Goal: Task Accomplishment & Management: Use online tool/utility

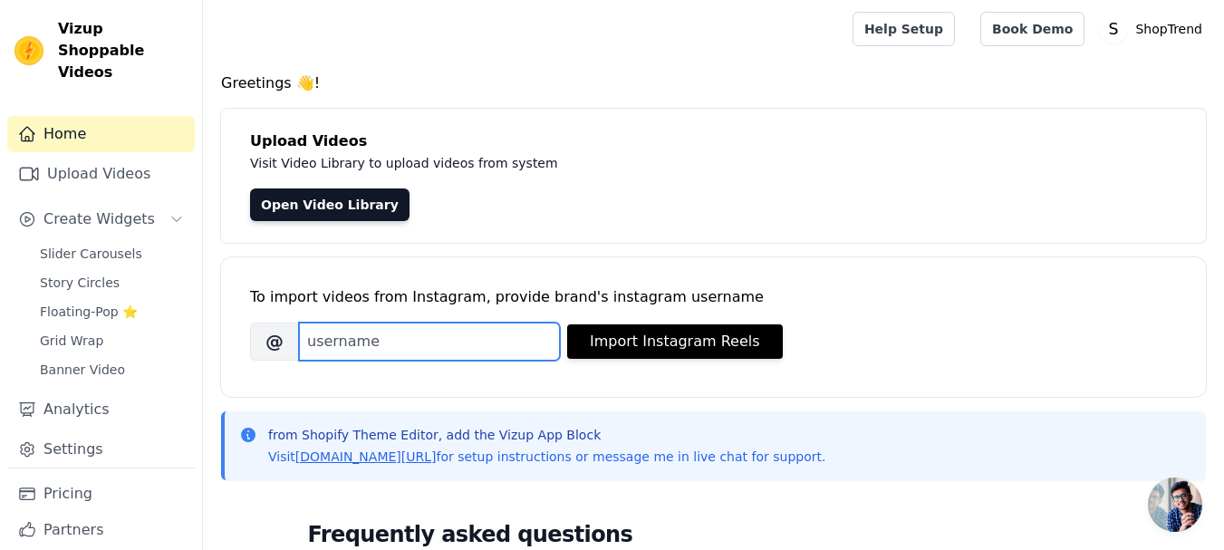
click at [491, 345] on input "Brand's Instagram Username" at bounding box center [429, 342] width 261 height 38
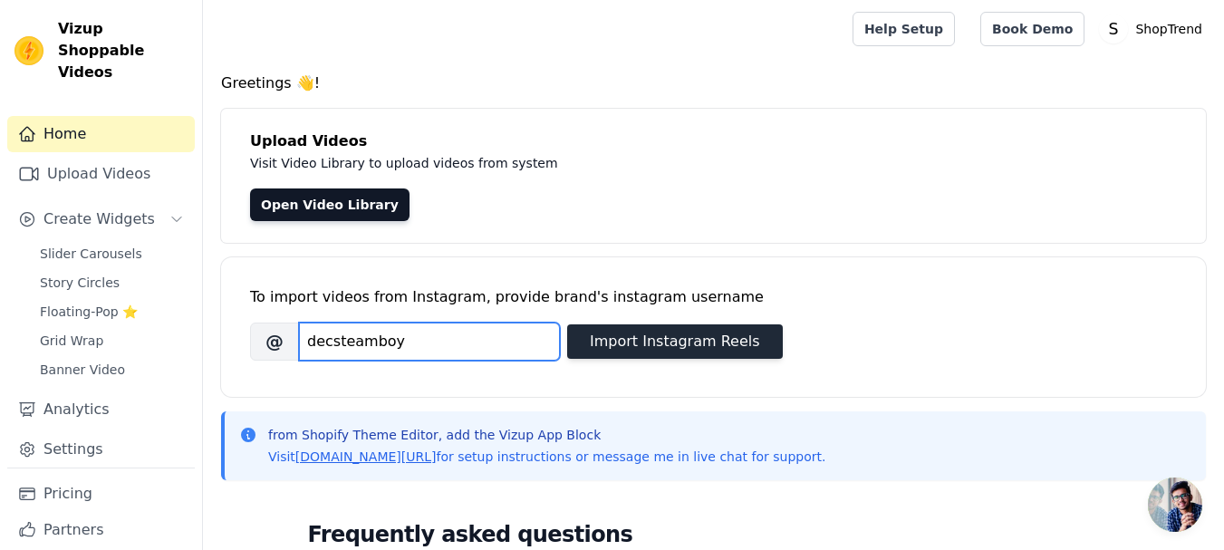
type input "decsteamboy"
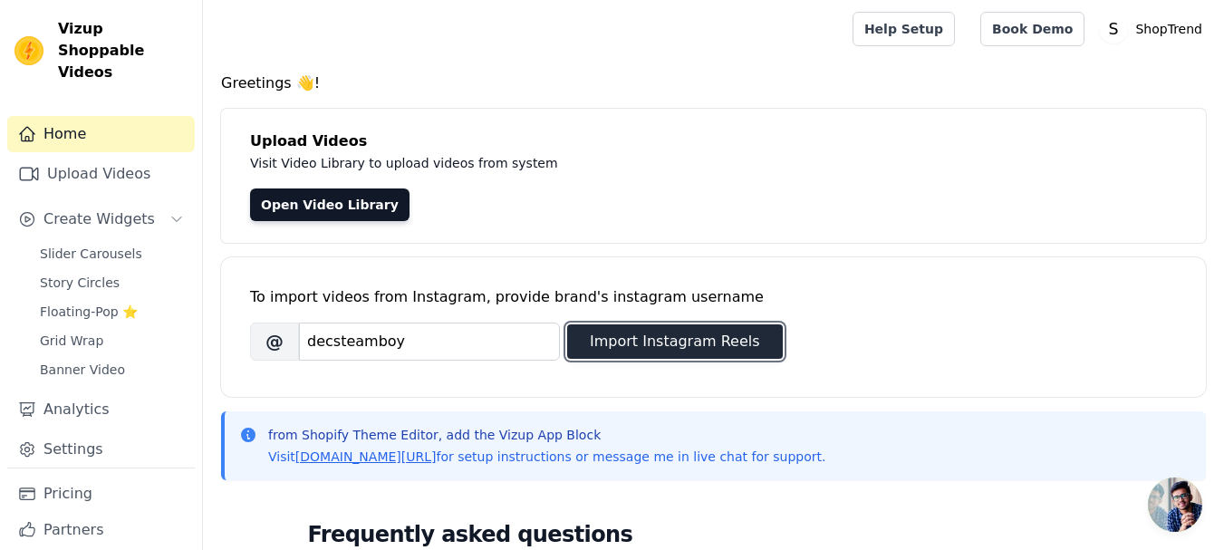
click at [610, 334] on button "Import Instagram Reels" at bounding box center [675, 341] width 216 height 34
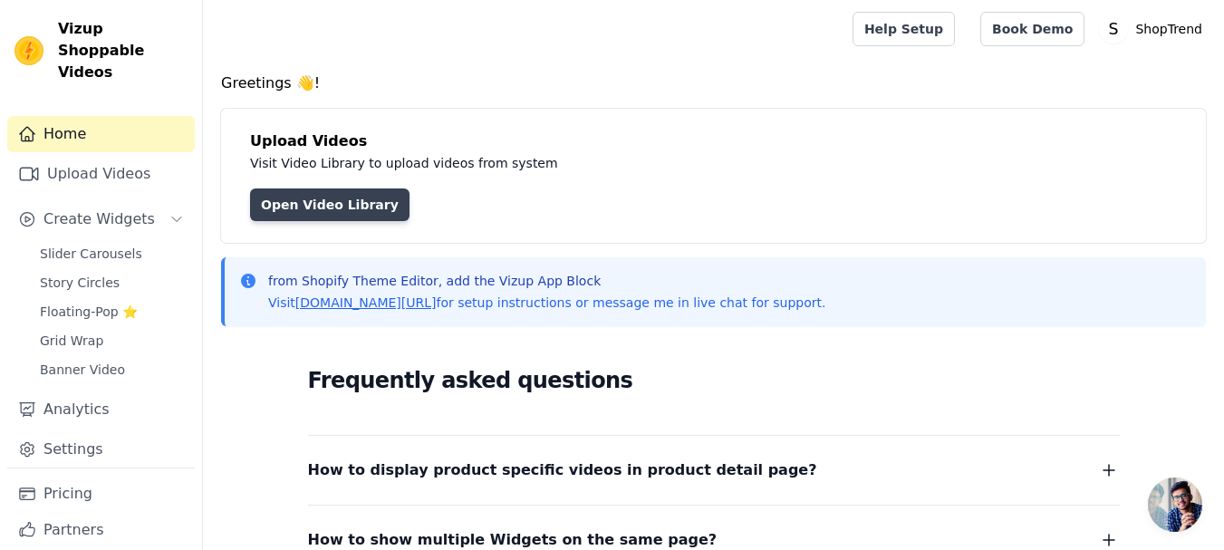
click at [325, 194] on link "Open Video Library" at bounding box center [330, 205] width 160 height 33
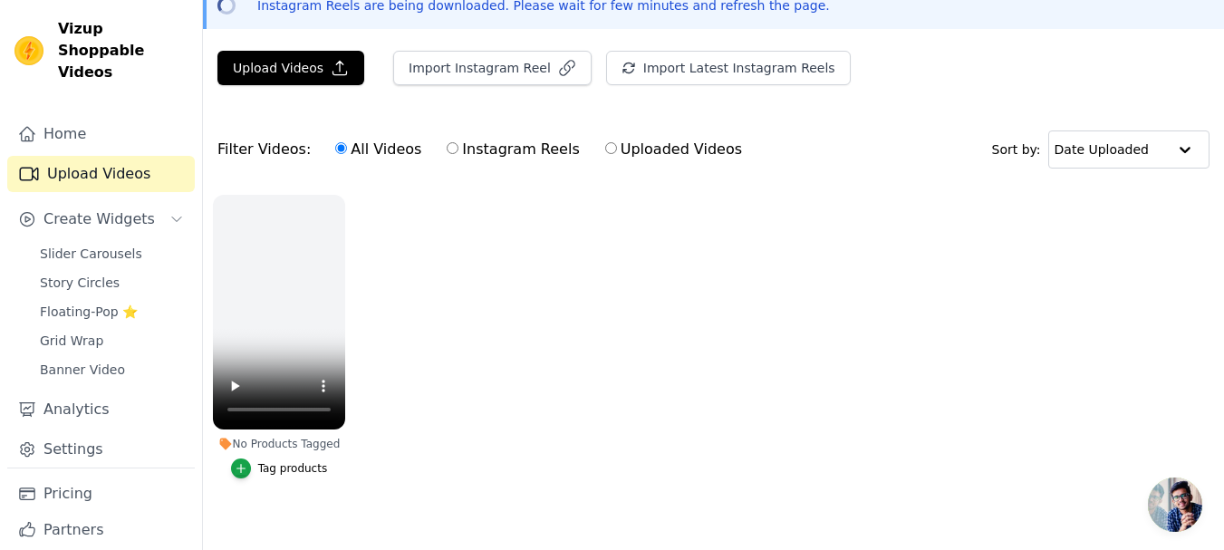
scroll to position [118, 0]
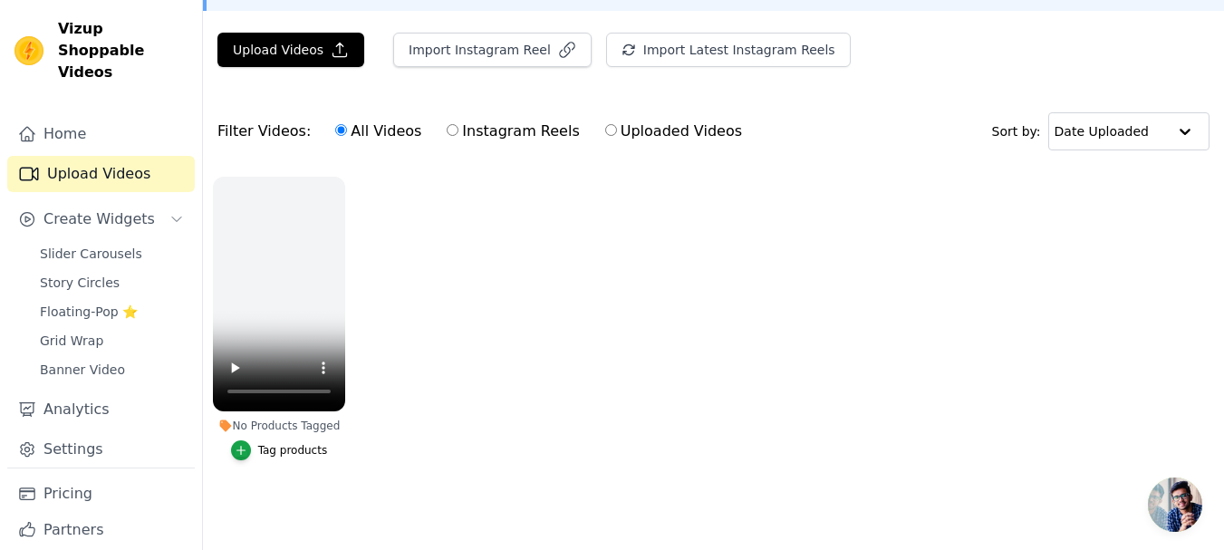
click at [447, 127] on input "Instagram Reels" at bounding box center [453, 130] width 12 height 12
radio input "true"
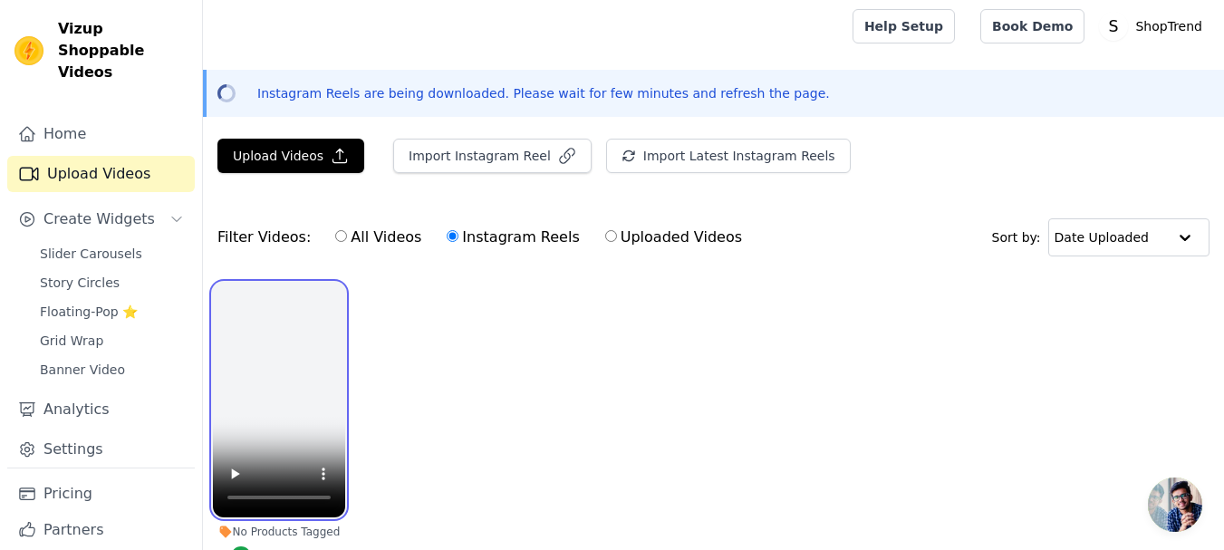
scroll to position [0, 0]
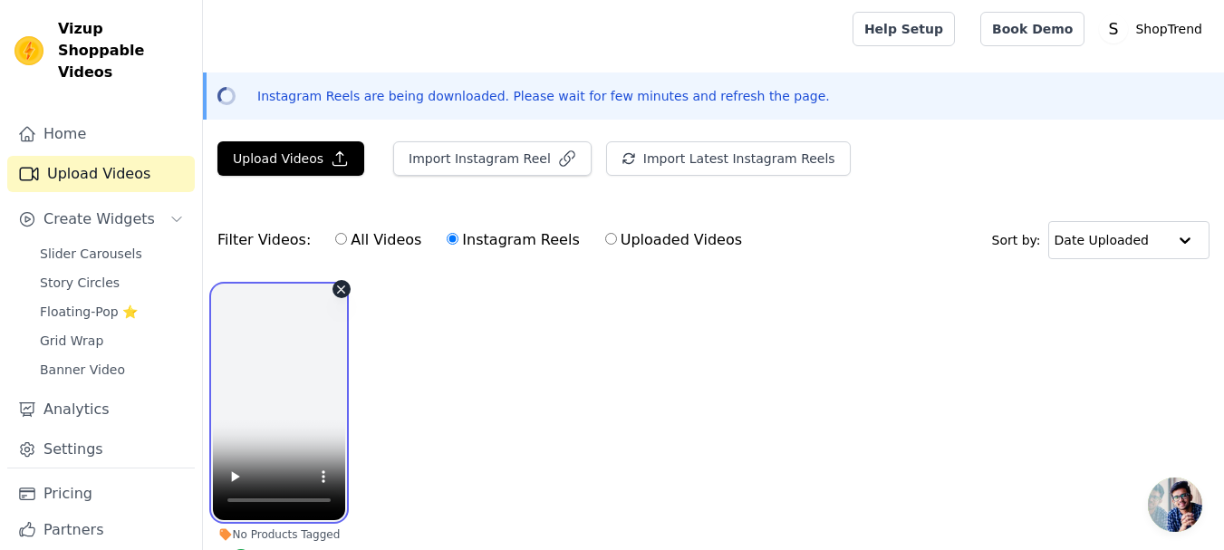
drag, startPoint x: 339, startPoint y: 353, endPoint x: 334, endPoint y: 361, distance: 9.8
click at [336, 357] on video at bounding box center [279, 402] width 132 height 235
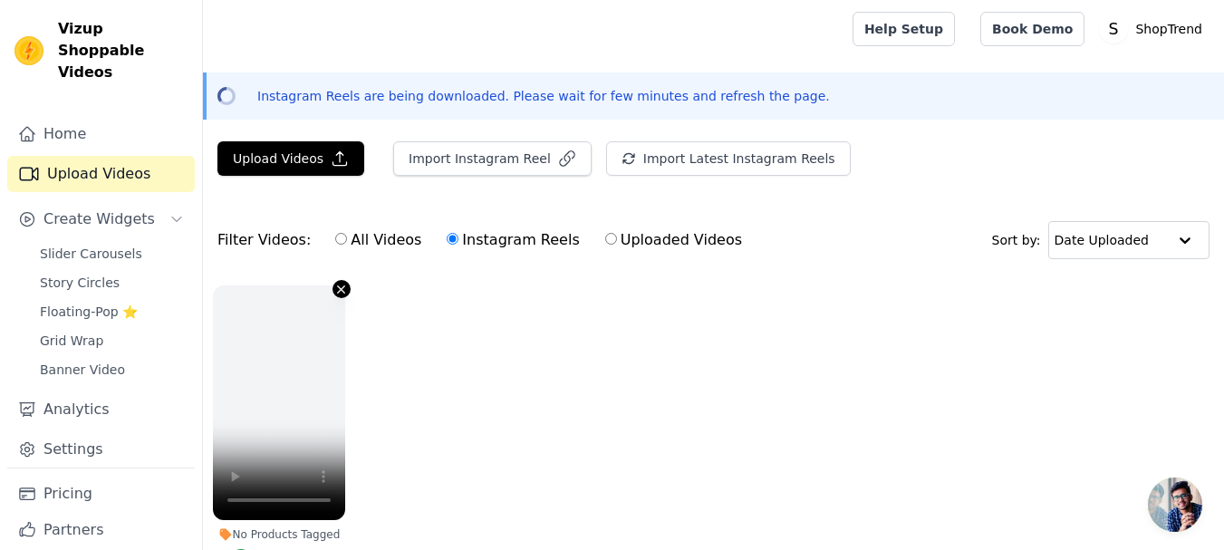
click at [335, 287] on icon "button" at bounding box center [341, 290] width 14 height 14
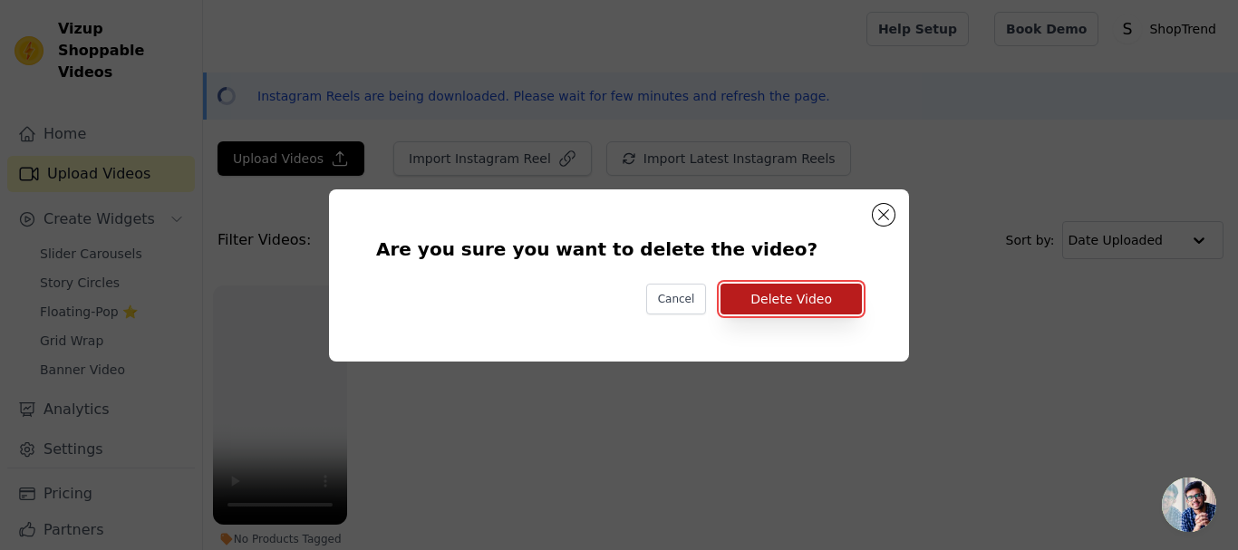
click at [793, 289] on button "Delete Video" at bounding box center [791, 299] width 141 height 31
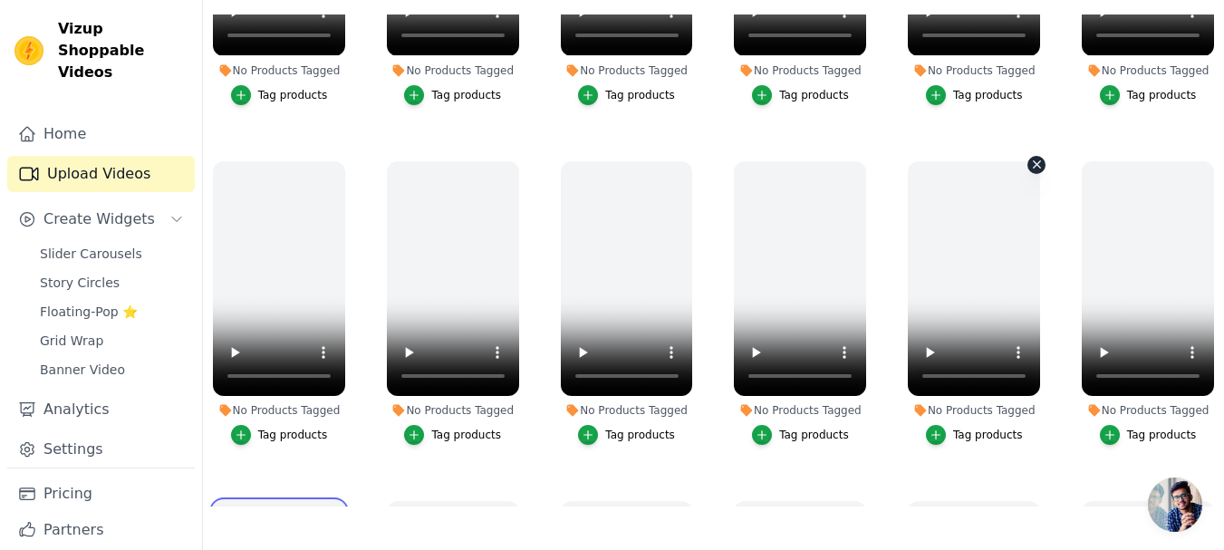
scroll to position [816, 0]
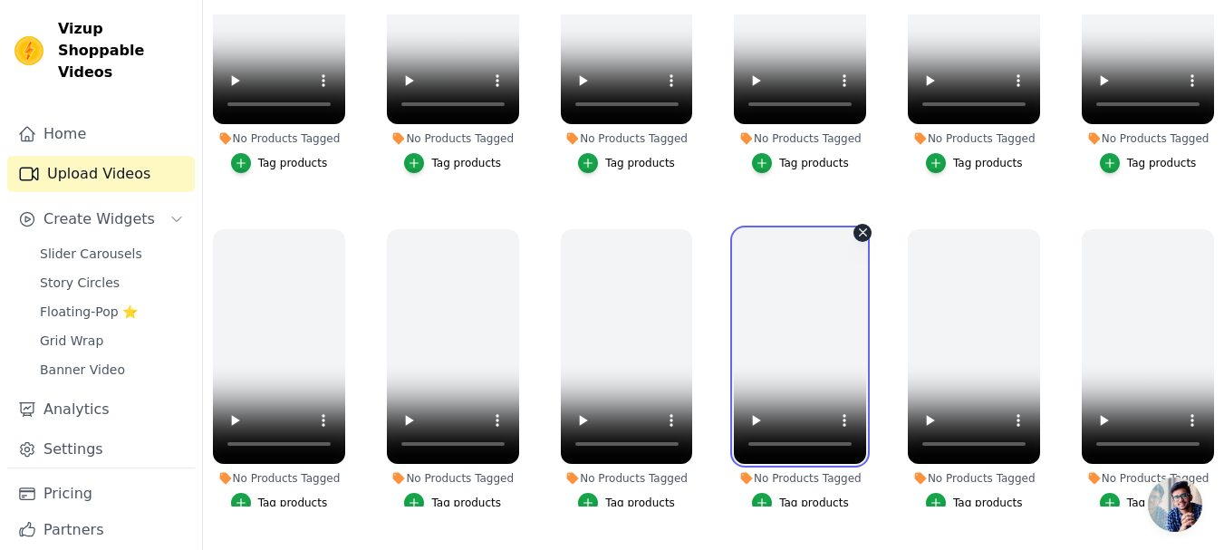
click at [742, 337] on video at bounding box center [800, 346] width 132 height 235
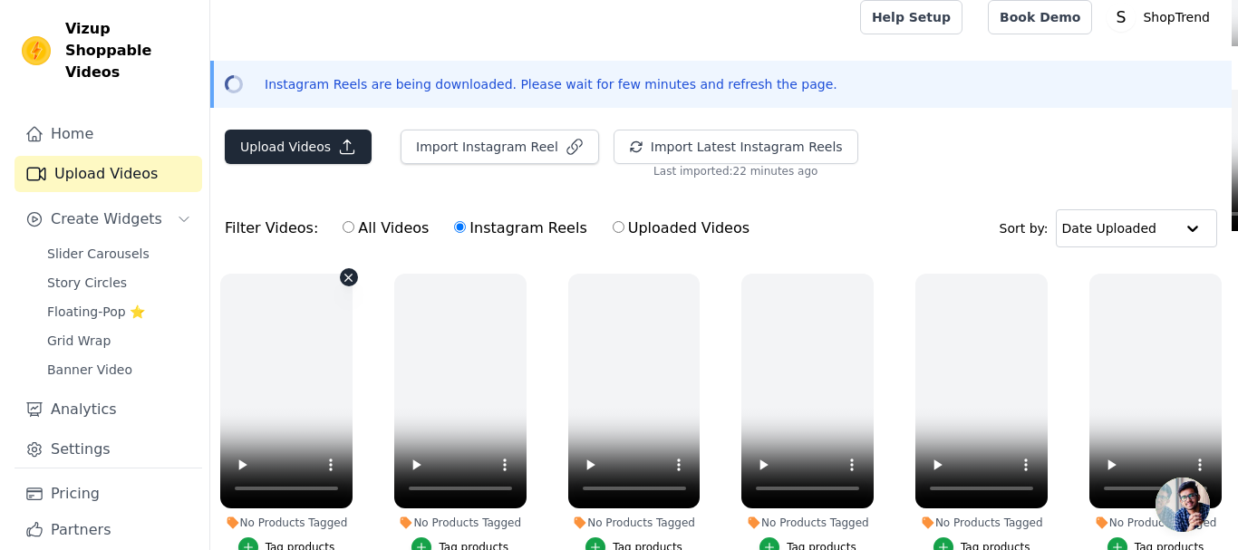
scroll to position [0, 0]
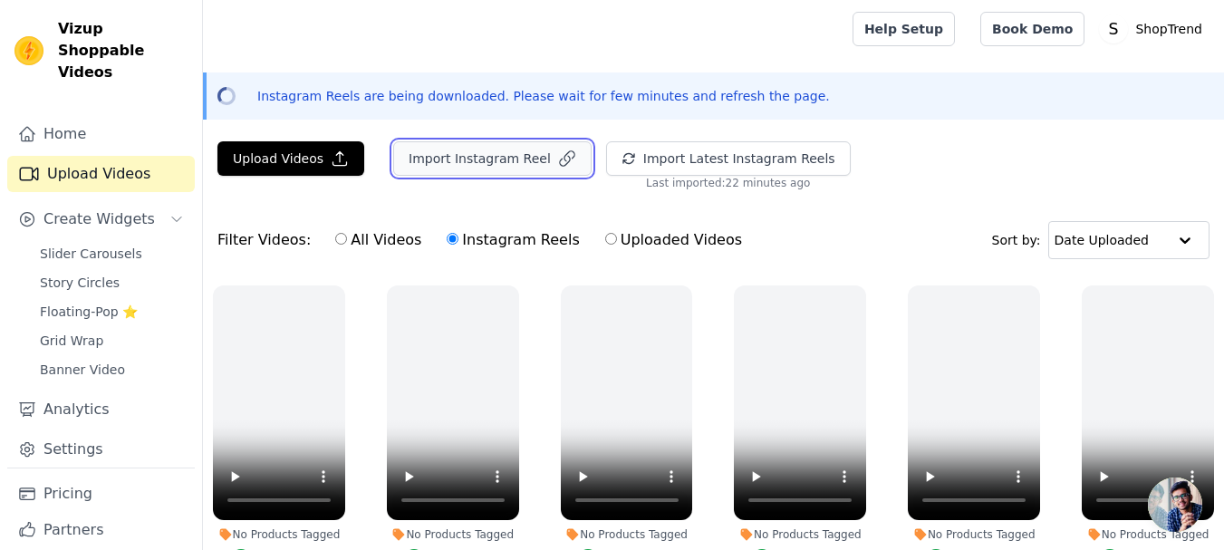
click at [476, 161] on button "Import Instagram Reel" at bounding box center [492, 158] width 198 height 34
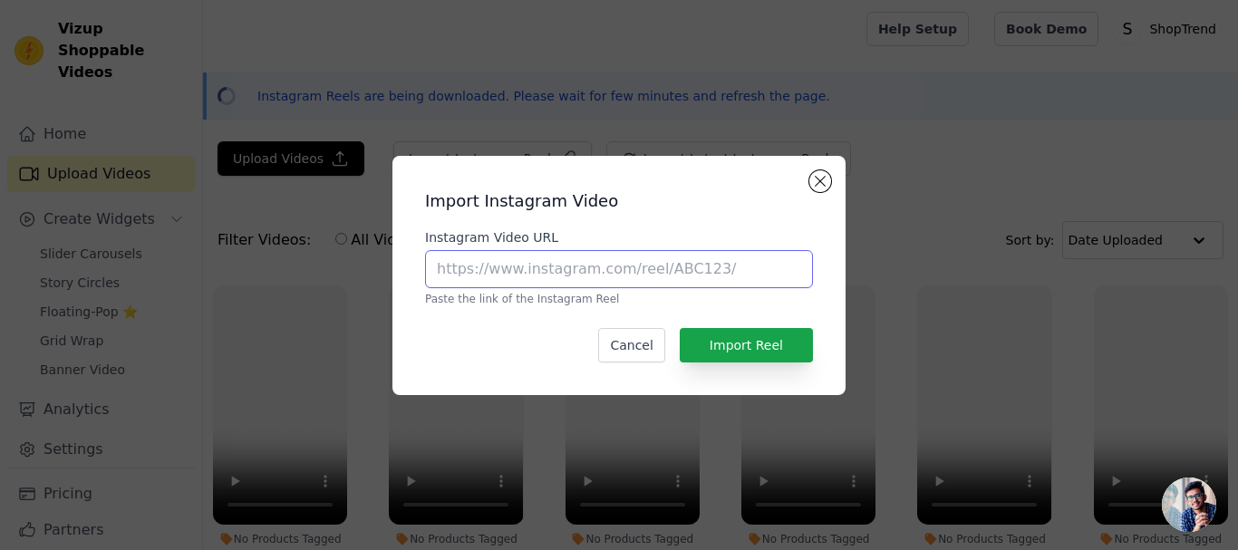
click at [522, 273] on input "Instagram Video URL" at bounding box center [619, 269] width 388 height 38
paste input "https://www.instagram.com/reel/DFjRkuKM4Sn/?igsh=ZnViMW85MzhxZ3Jm"
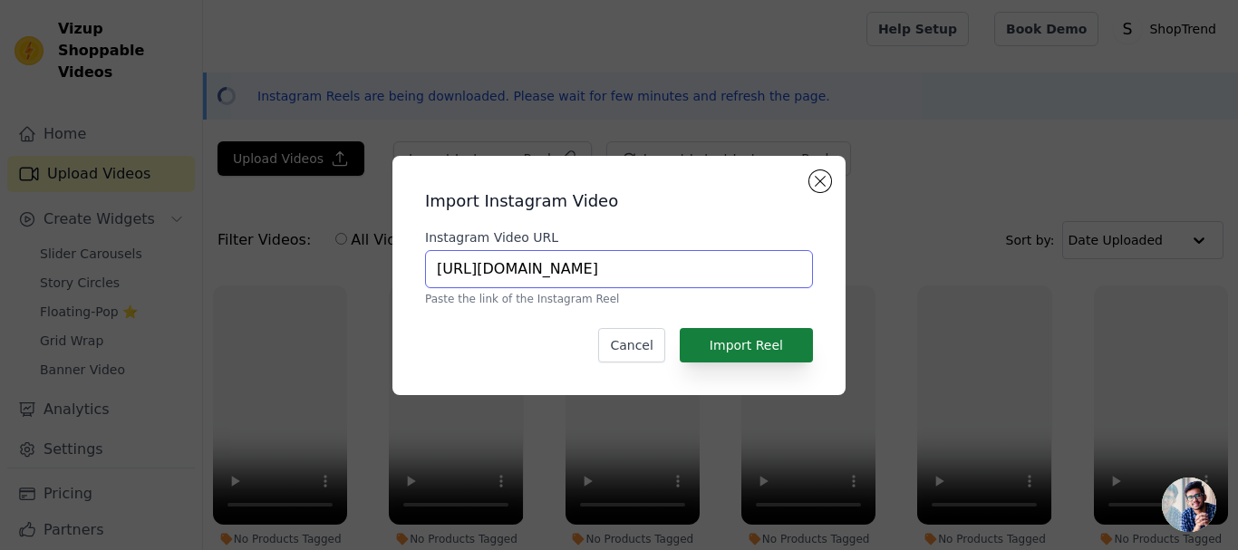
type input "https://www.instagram.com/reel/DFjRkuKM4Sn/?igsh=ZnViMW85MzhxZ3Jm"
click at [752, 343] on button "Import Reel" at bounding box center [746, 345] width 133 height 34
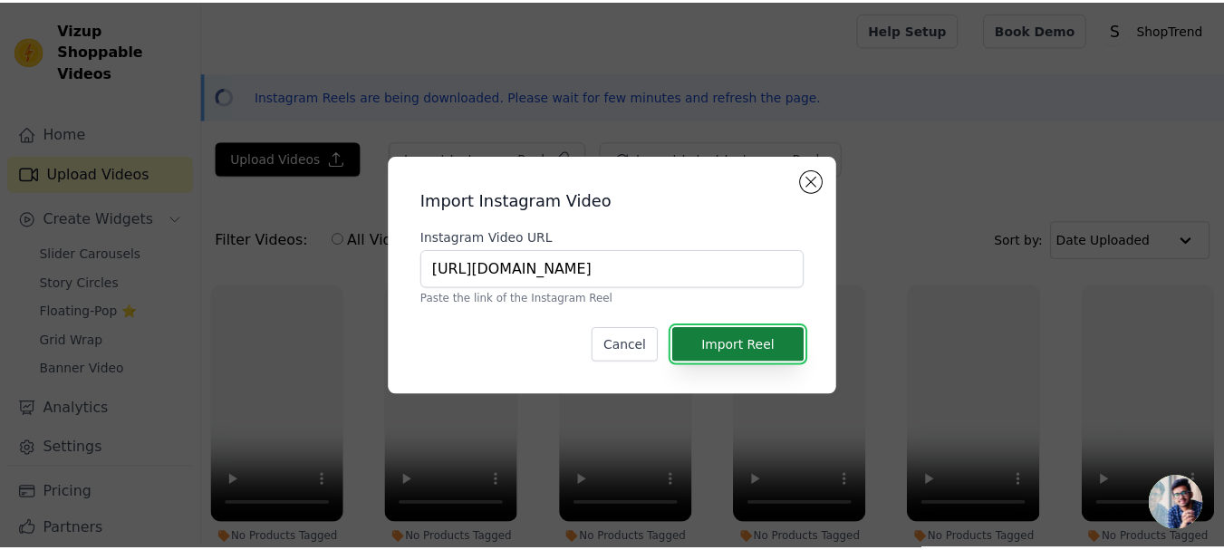
scroll to position [0, 0]
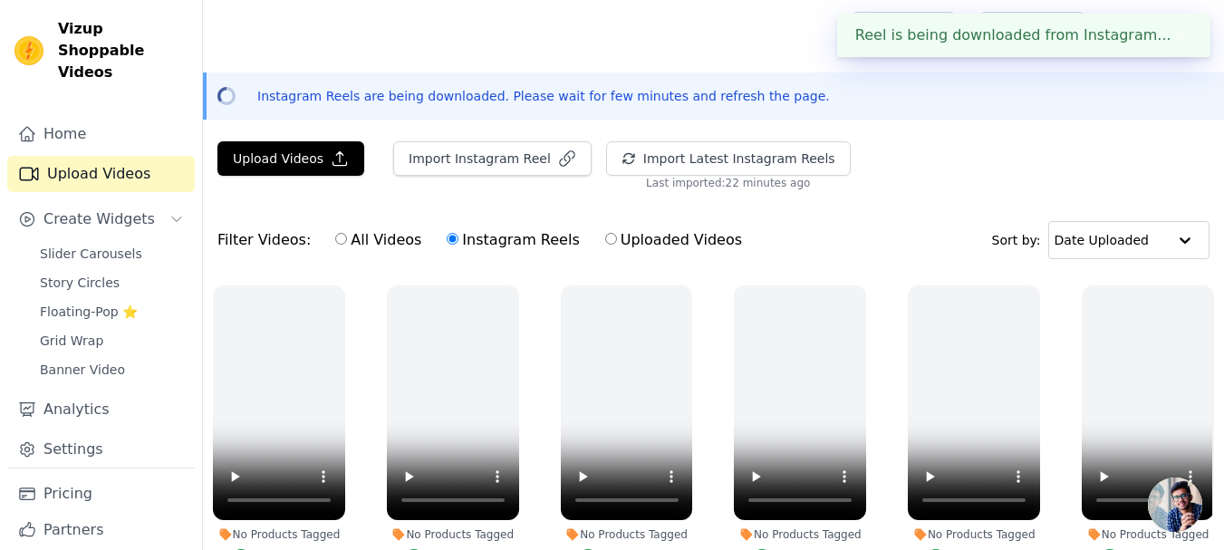
click at [1187, 28] on button "✖" at bounding box center [1182, 35] width 21 height 22
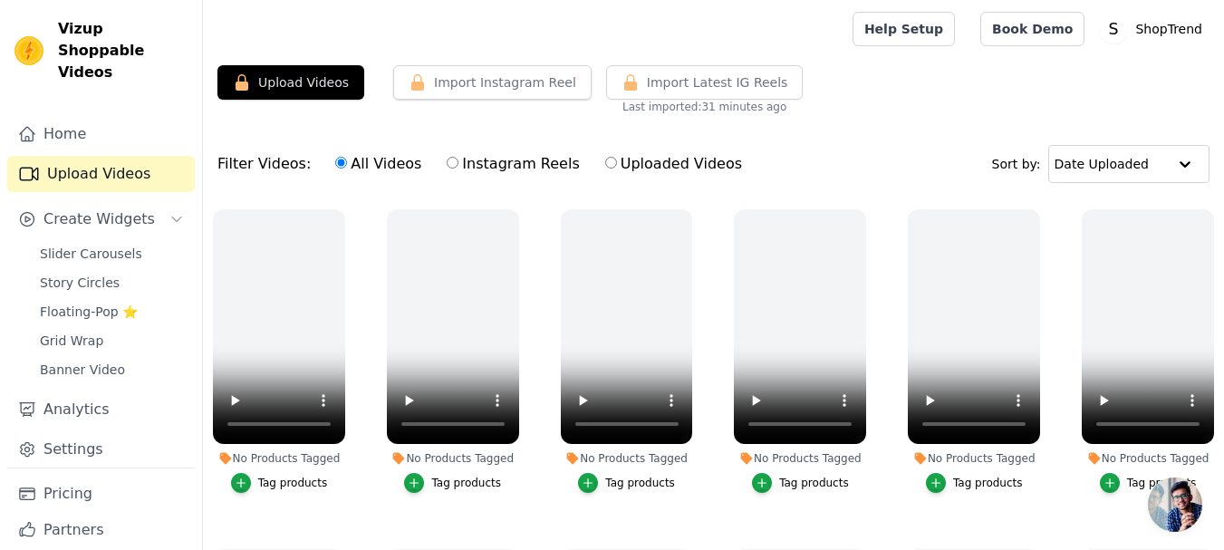
click at [470, 160] on label "Instagram Reels" at bounding box center [513, 164] width 134 height 24
click at [459, 160] on input "Instagram Reels" at bounding box center [453, 163] width 12 height 12
radio input "true"
click at [605, 164] on input "Uploaded Videos" at bounding box center [611, 163] width 12 height 12
radio input "true"
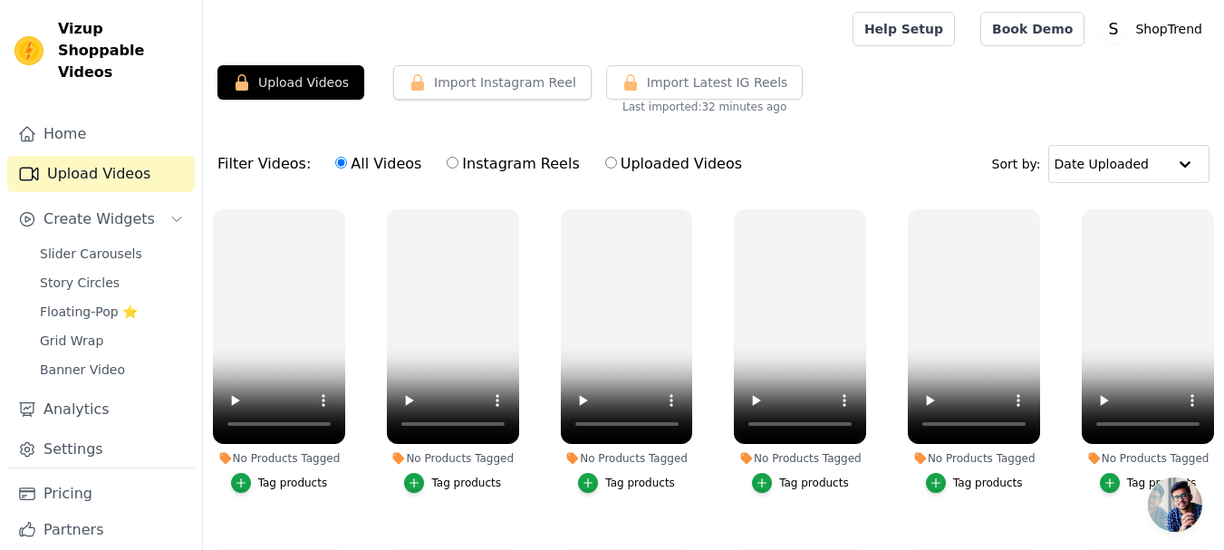
click at [605, 159] on input "Uploaded Videos" at bounding box center [611, 163] width 12 height 12
radio input "true"
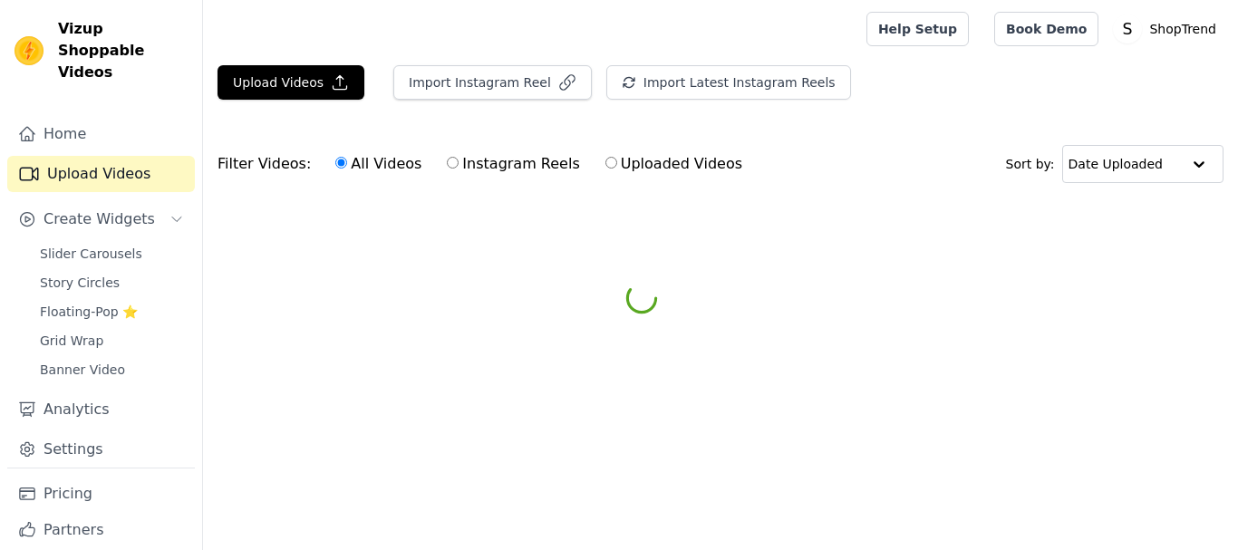
click at [662, 86] on button "Import Latest Instagram Reels" at bounding box center [728, 82] width 245 height 34
click at [0, 0] on span "Import Latest IG Reels" at bounding box center [0, 0] width 0 height 0
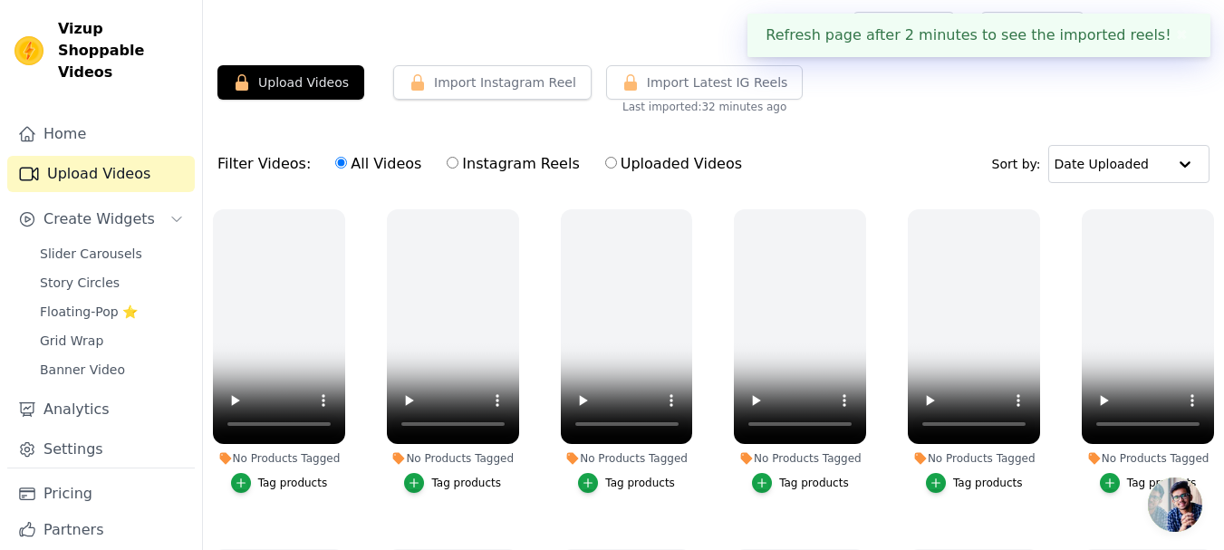
click at [1172, 33] on button "✖" at bounding box center [1182, 35] width 21 height 22
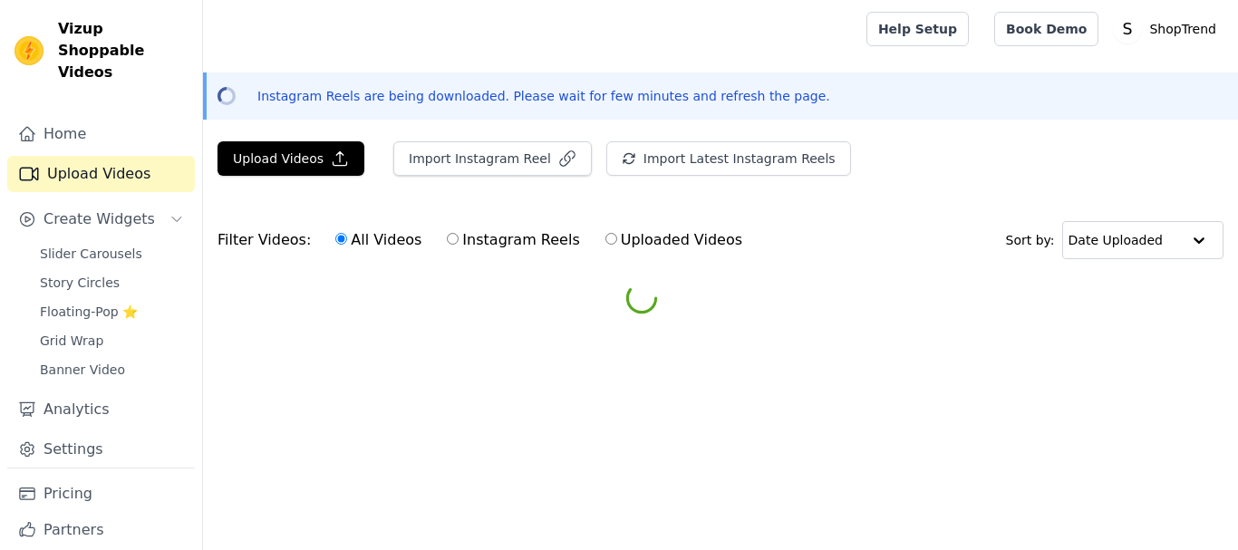
click at [0, 0] on span "Import Latest IG Reels" at bounding box center [0, 0] width 0 height 0
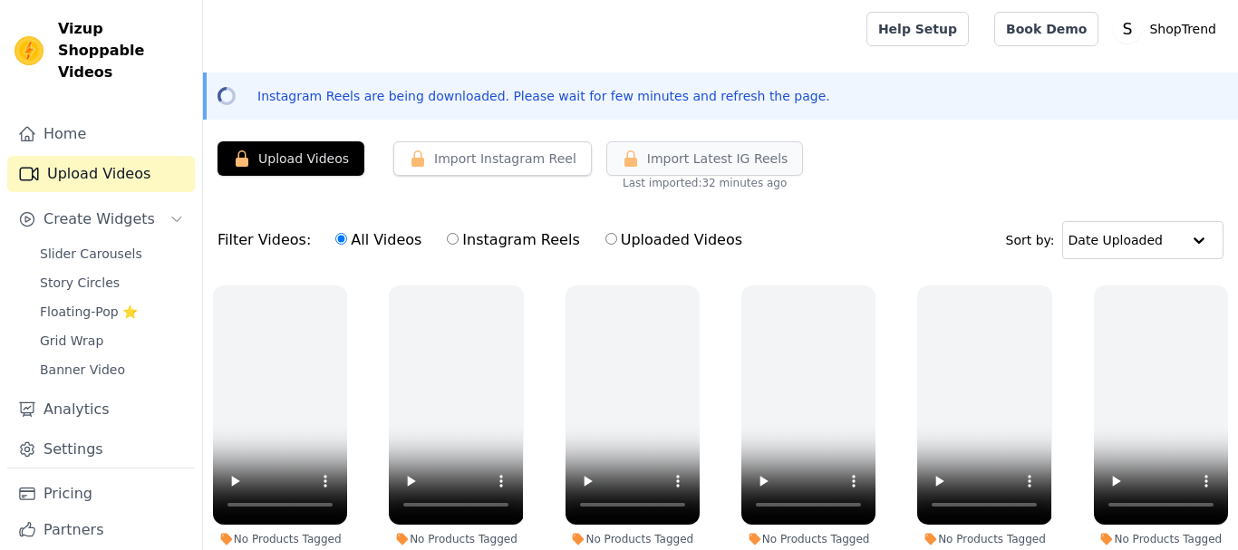
click at [684, 163] on span "Import Latest IG Reels" at bounding box center [717, 159] width 141 height 18
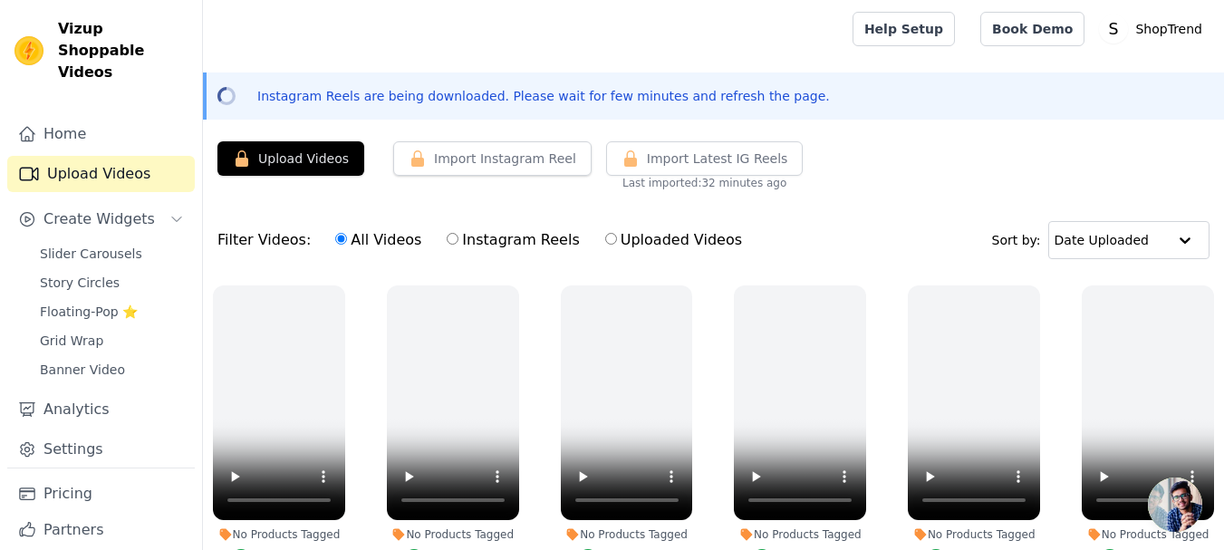
click at [624, 226] on div "All Videos Instagram Reels Uploaded Videos" at bounding box center [538, 240] width 427 height 42
click at [621, 233] on label "Uploaded Videos" at bounding box center [674, 240] width 139 height 24
click at [617, 233] on input "Uploaded Videos" at bounding box center [611, 239] width 12 height 12
radio input "true"
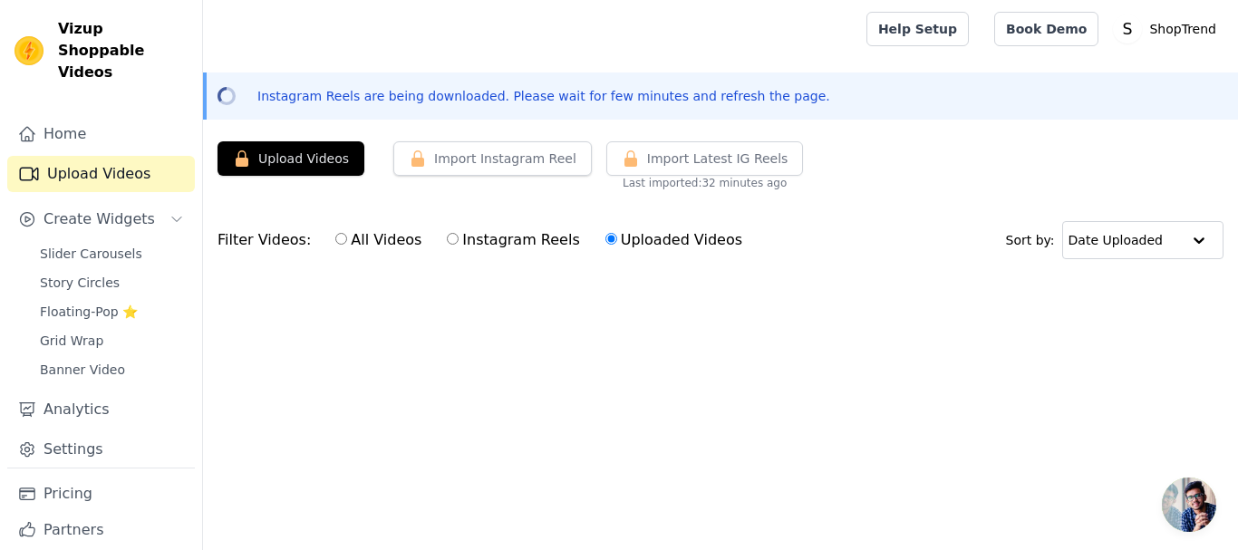
click at [723, 92] on p "Instagram Reels are being downloaded. Please wait for few minutes and refresh t…" at bounding box center [543, 96] width 573 height 18
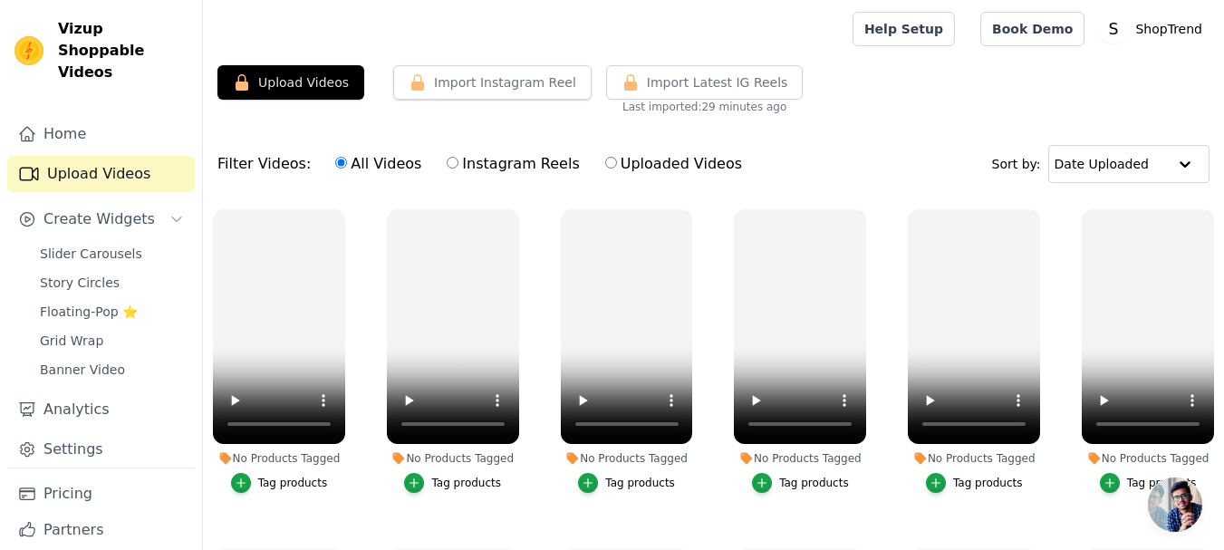
click at [650, 162] on label "Uploaded Videos" at bounding box center [674, 164] width 139 height 24
click at [617, 162] on input "Uploaded Videos" at bounding box center [611, 163] width 12 height 12
radio input "true"
